Goal: Transaction & Acquisition: Purchase product/service

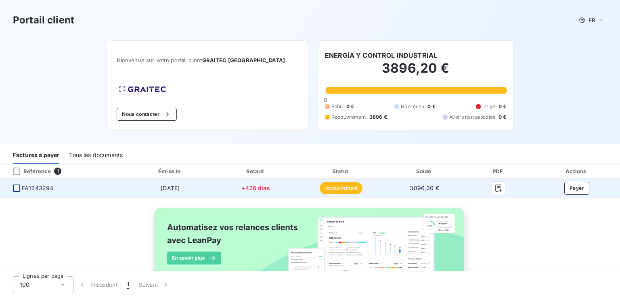
click at [17, 188] on div at bounding box center [16, 187] width 7 height 7
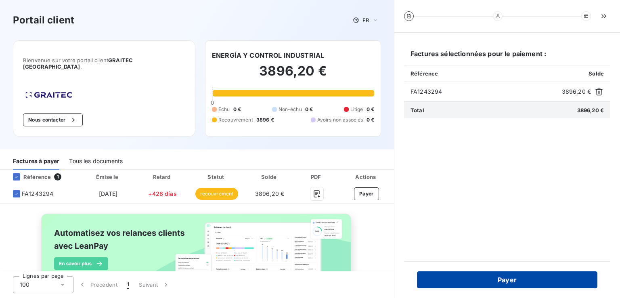
click at [506, 278] on button "Payer" at bounding box center [507, 279] width 180 height 17
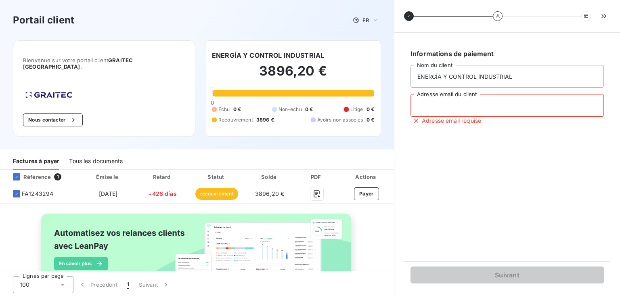
click at [417, 105] on input "Adresse email du client" at bounding box center [507, 105] width 193 height 23
type input "[EMAIL_ADDRESS][DOMAIN_NAME]"
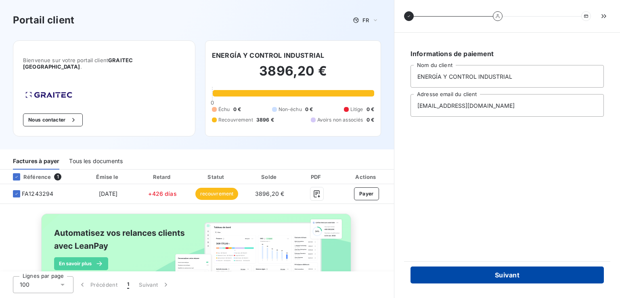
click at [507, 275] on button "Suivant" at bounding box center [507, 274] width 193 height 17
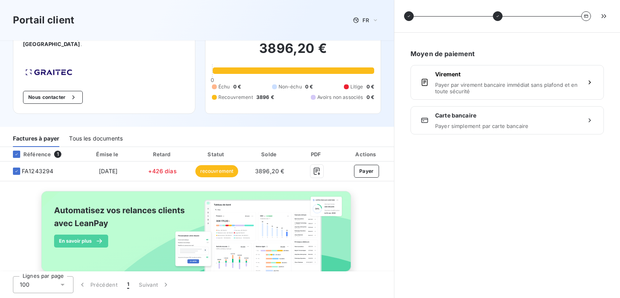
scroll to position [35, 0]
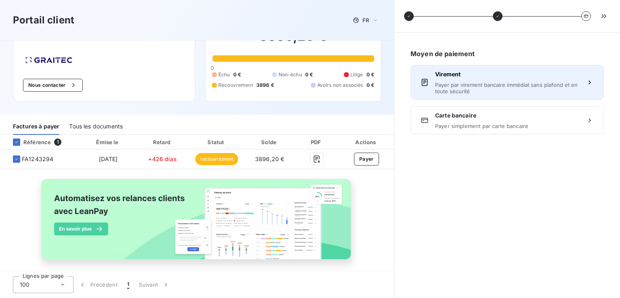
click at [449, 79] on div "Virement Payer par virement bancaire immédiat sans plafond et en toute sécurité" at bounding box center [507, 82] width 144 height 24
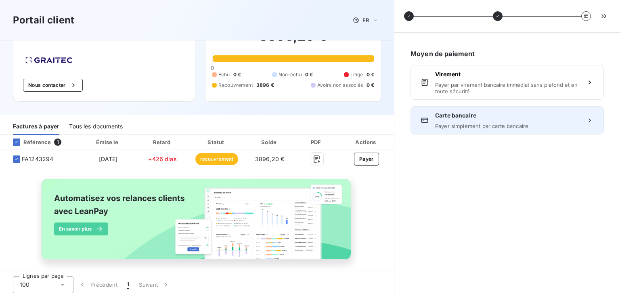
click at [482, 120] on div "Carte bancaire Payer simplement par carte bancaire" at bounding box center [507, 120] width 144 height 18
